Goal: Communication & Community: Connect with others

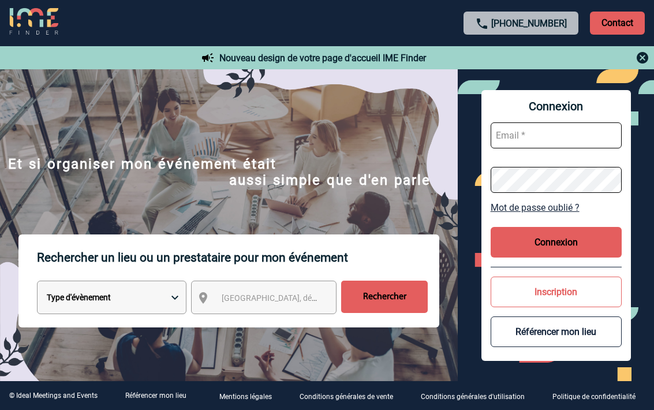
type input "[EMAIL_ADDRESS][PERSON_NAME][DOMAIN_NAME]"
click at [556, 242] on button "Connexion" at bounding box center [556, 242] width 131 height 31
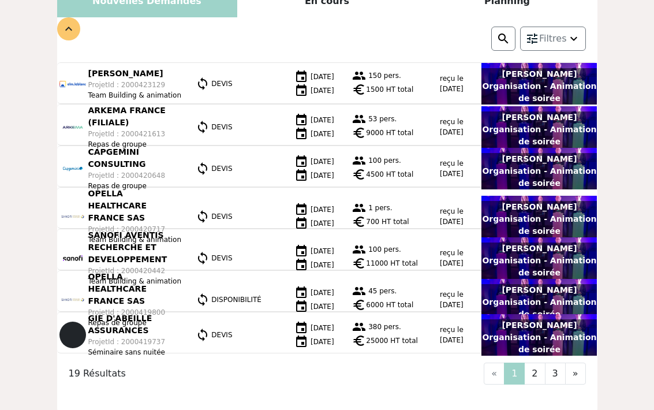
scroll to position [335, 0]
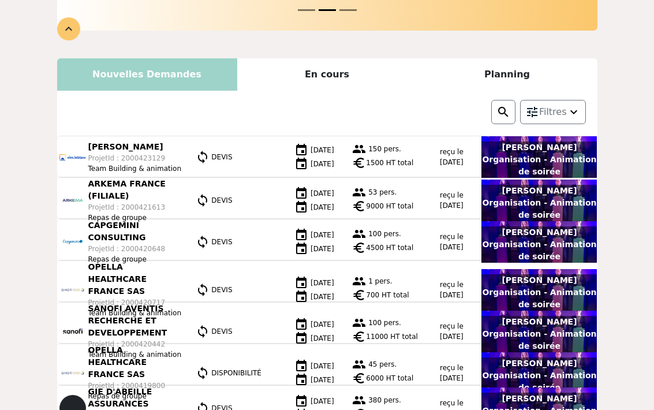
click at [517, 58] on div "Planning" at bounding box center [507, 74] width 180 height 32
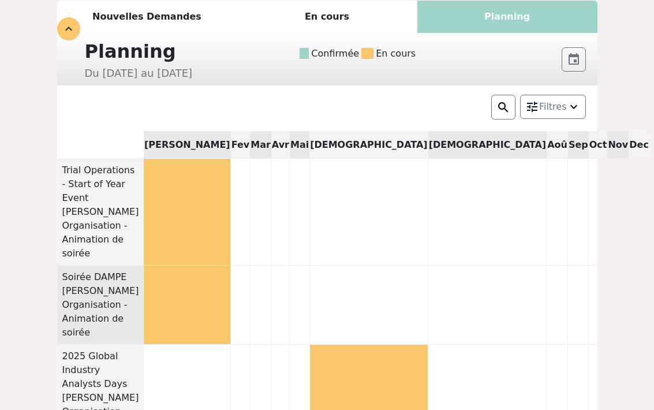
click at [139, 349] on div "2025 Global Industry Analysts Days" at bounding box center [100, 370] width 77 height 42
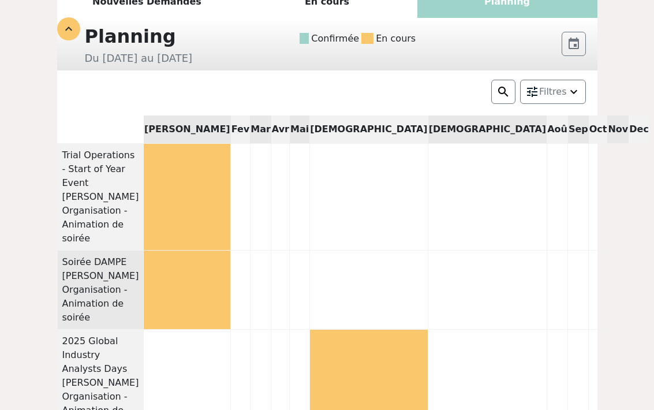
click at [428, 329] on td at bounding box center [368, 382] width 118 height 107
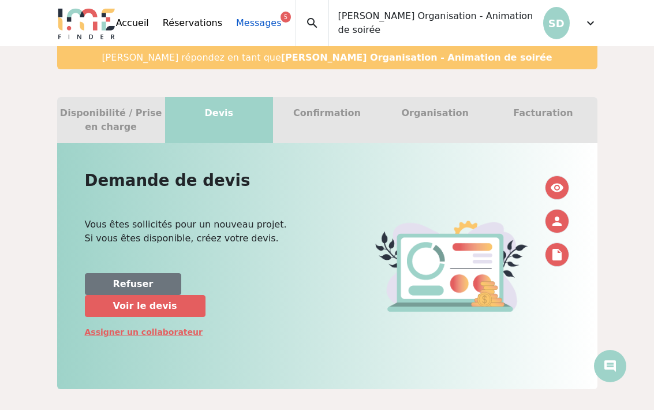
click at [248, 24] on link "Messages 5" at bounding box center [258, 23] width 45 height 14
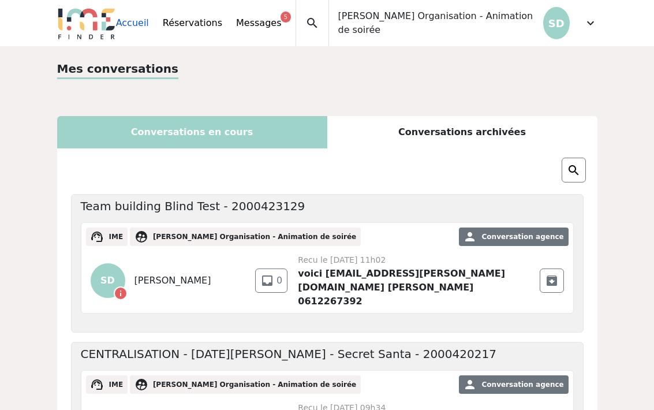
click at [139, 19] on link "Accueil" at bounding box center [132, 23] width 33 height 14
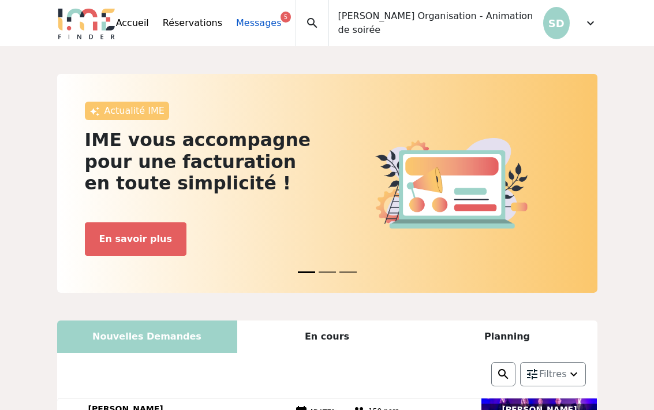
click at [249, 24] on link "Messages 5" at bounding box center [258, 23] width 45 height 14
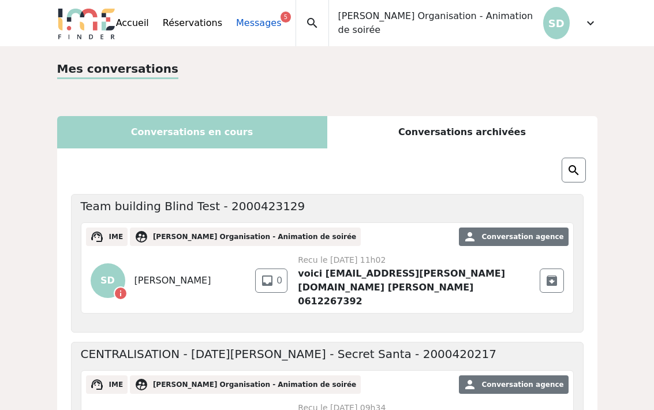
click at [254, 25] on link "Messages 5" at bounding box center [258, 23] width 45 height 14
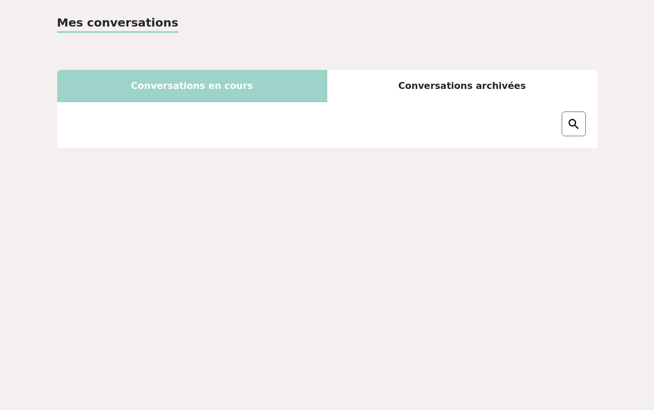
click at [457, 84] on div "Conversations archivées" at bounding box center [462, 86] width 270 height 32
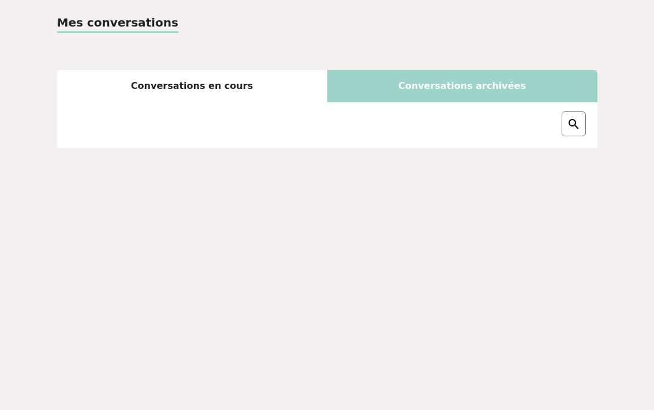
click at [210, 87] on div "Conversations en cours" at bounding box center [192, 86] width 270 height 32
